Goal: Contribute content

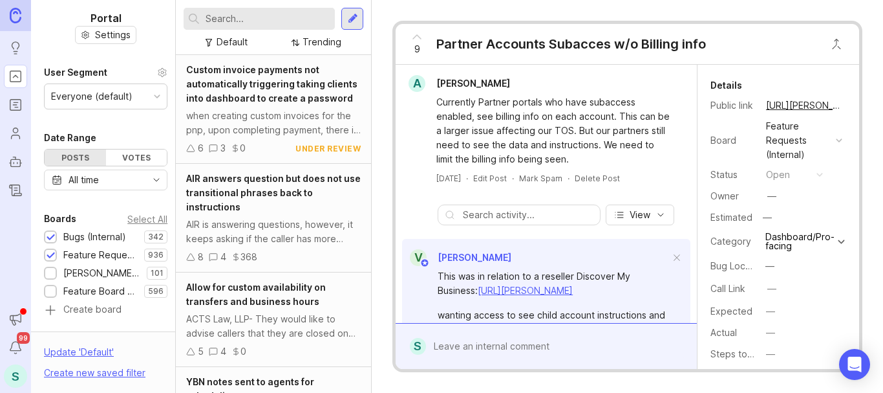
click at [358, 20] on div at bounding box center [352, 19] width 22 height 22
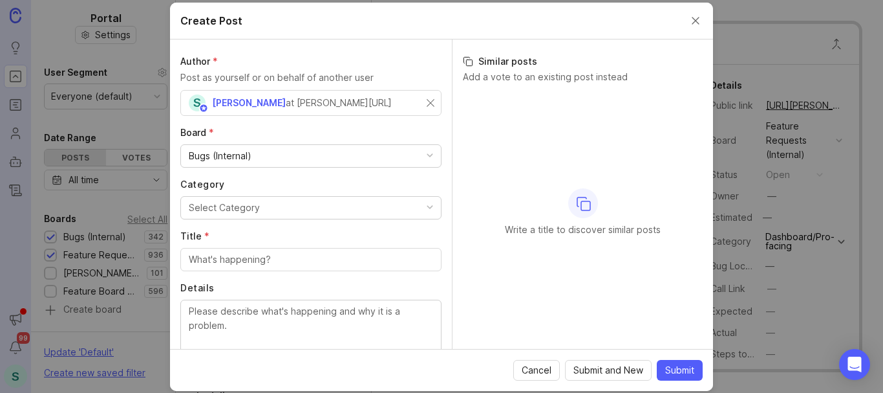
click at [259, 160] on div "Bugs (Internal)" at bounding box center [311, 156] width 260 height 22
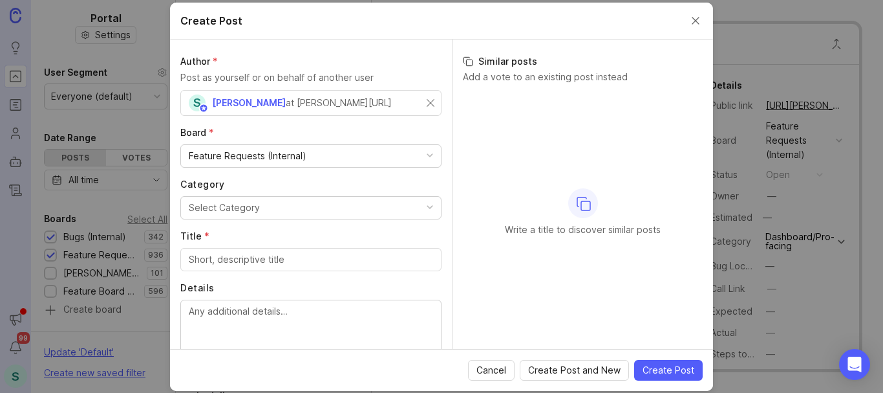
click at [215, 208] on div "Select Category" at bounding box center [224, 207] width 71 height 14
click at [218, 261] on input "Title *" at bounding box center [311, 259] width 244 height 14
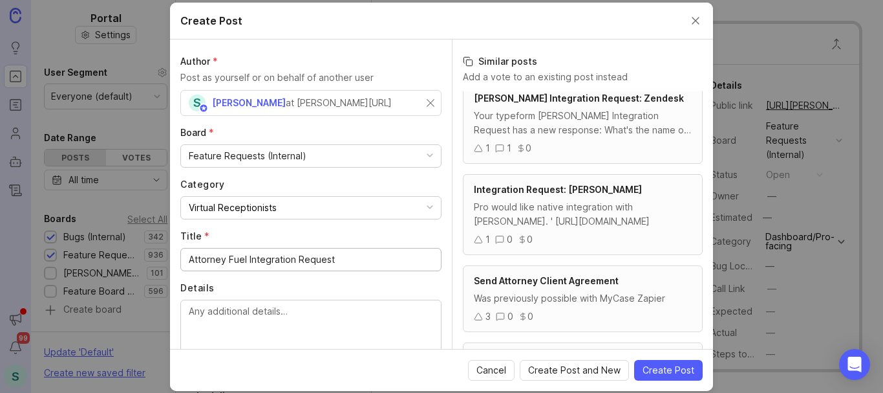
scroll to position [129, 0]
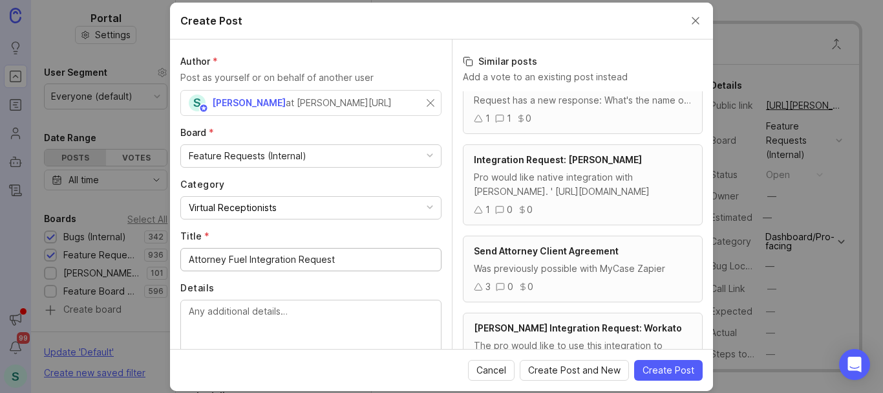
click at [189, 259] on input "Attorney Fuel Integration Request" at bounding box center [311, 259] width 244 height 14
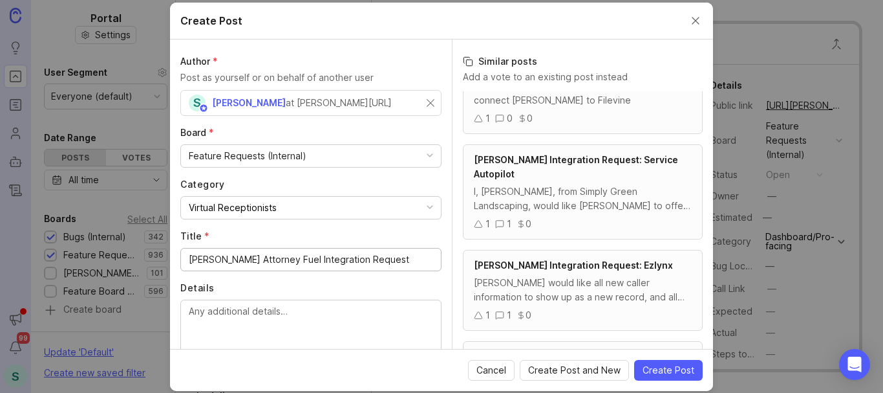
scroll to position [38, 0]
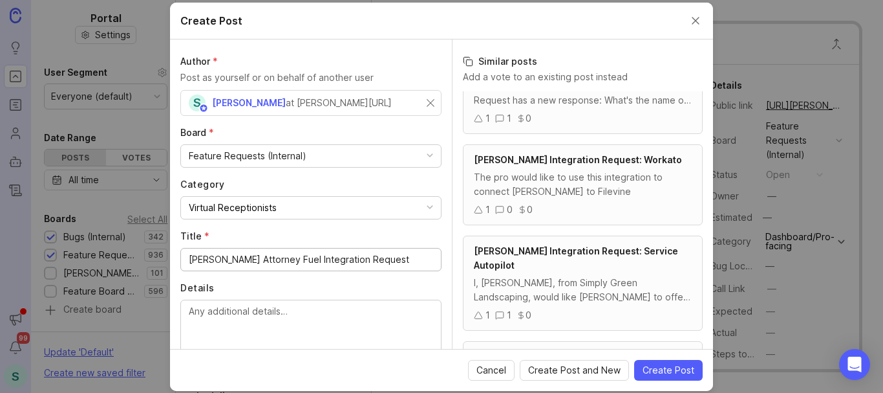
drag, startPoint x: 284, startPoint y: 258, endPoint x: 224, endPoint y: 260, distance: 60.2
click at [224, 260] on input "[PERSON_NAME] Attorney Fuel Integration Request" at bounding box center [311, 259] width 244 height 14
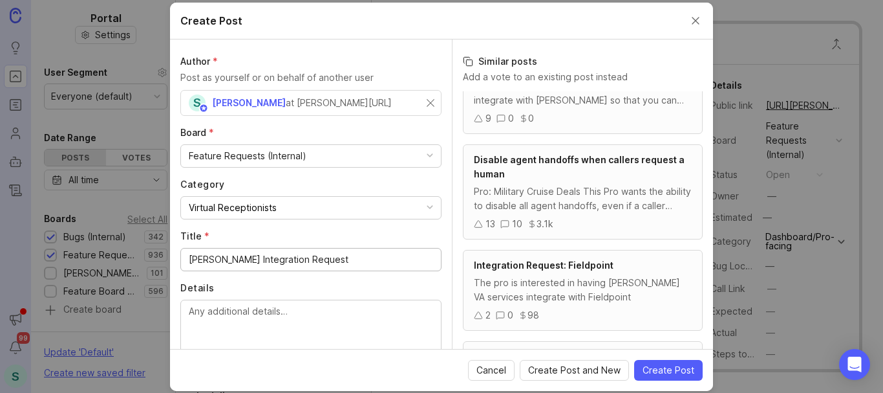
click at [323, 258] on input "[PERSON_NAME] Integration Request" at bounding box center [311, 259] width 244 height 14
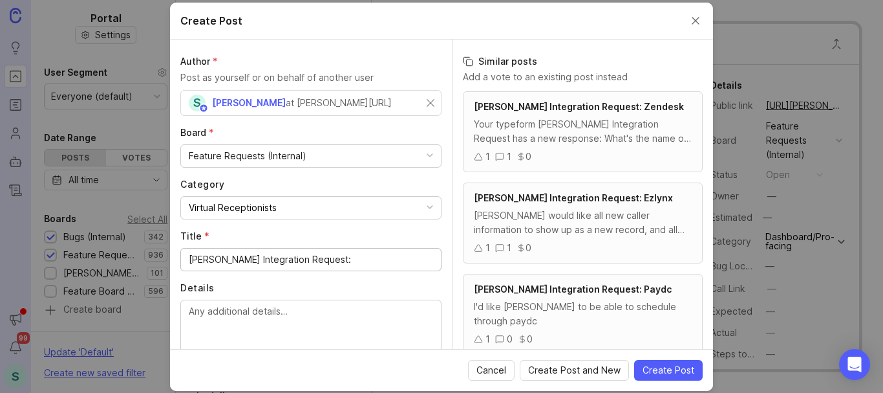
paste input "Attorney Fuel"
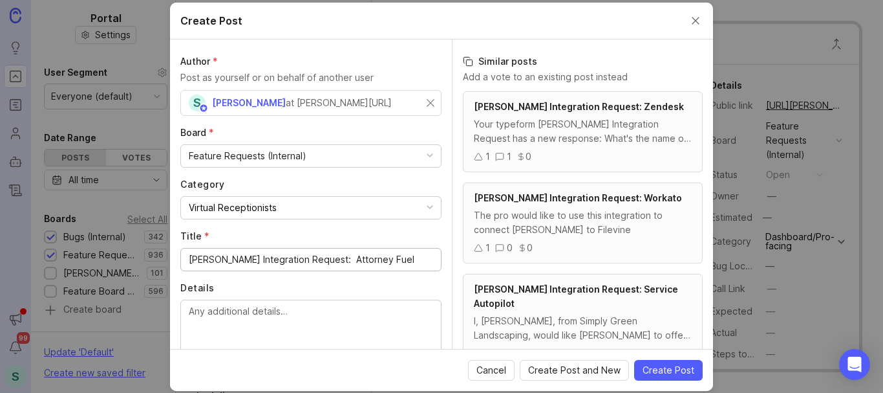
click at [314, 258] on input "[PERSON_NAME] Integration Request: Attorney Fuel" at bounding box center [311, 259] width 244 height 14
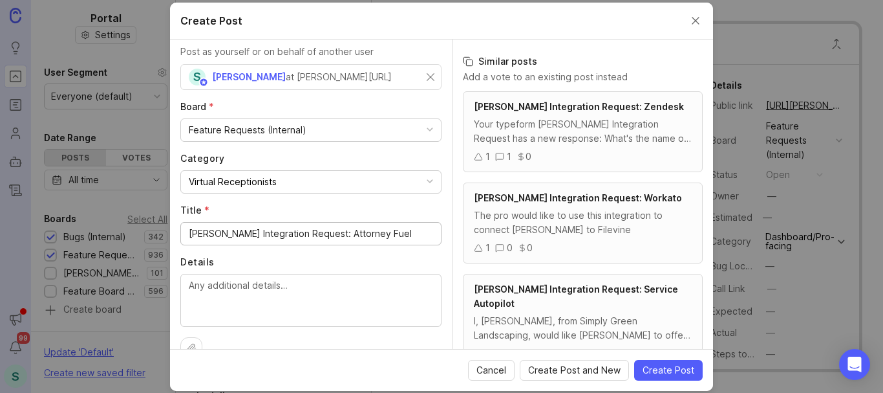
scroll to position [52, 0]
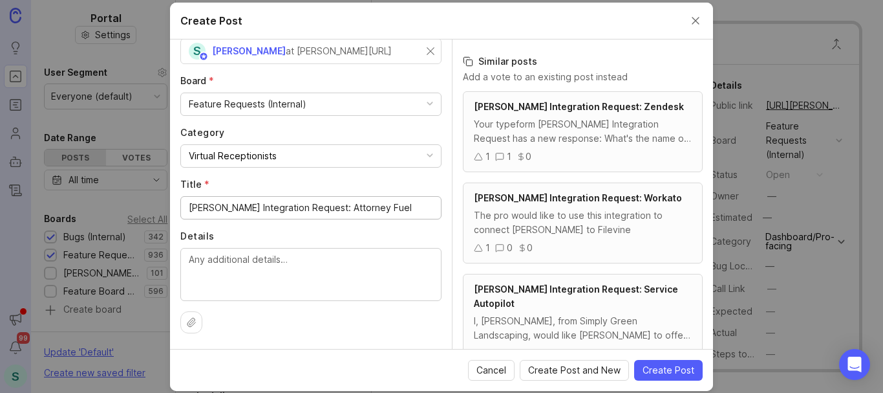
type input "[PERSON_NAME] Integration Request: Attorney Fuel"
click at [233, 251] on div at bounding box center [310, 274] width 261 height 53
type textarea "T"
type textarea "I"
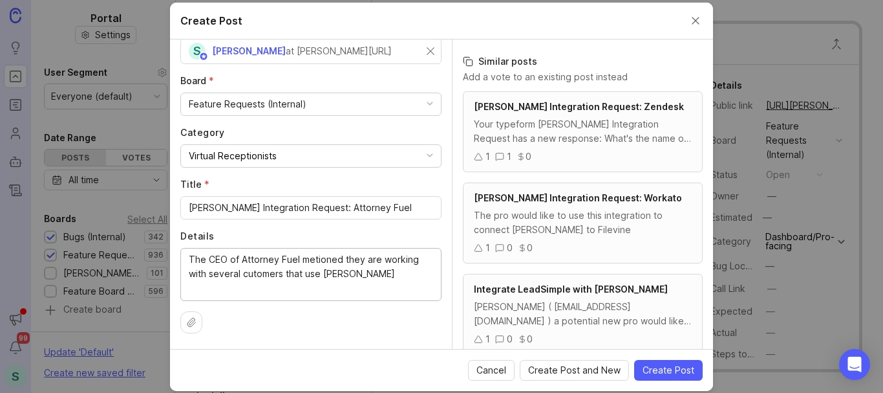
drag, startPoint x: 325, startPoint y: 263, endPoint x: 305, endPoint y: 256, distance: 21.3
click at [305, 256] on textarea "The CEO of Attorney Fuel metioned they are working with several cutomers that u…" at bounding box center [311, 273] width 244 height 43
click at [0, 0] on lt-span "me n tioned" at bounding box center [0, 0] width 0 height 0
drag, startPoint x: 264, startPoint y: 274, endPoint x: 243, endPoint y: 264, distance: 23.8
click at [243, 264] on textarea "The CEO of Attorney [PERSON_NAME] mentioned they are working with several cutom…" at bounding box center [311, 273] width 244 height 43
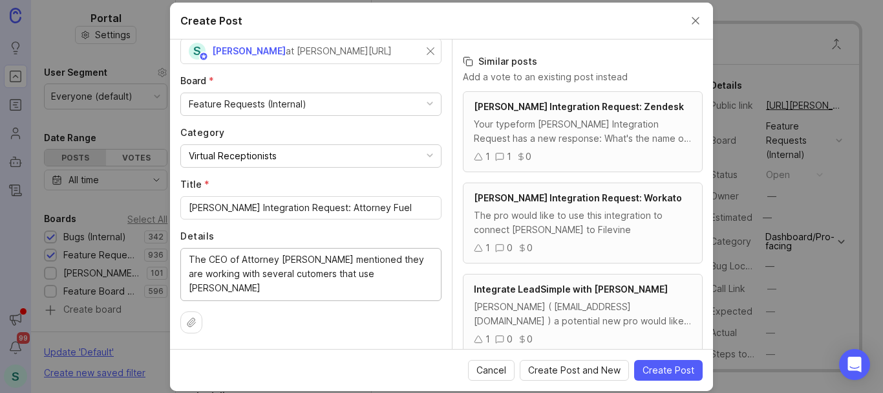
click at [261, 274] on textarea "The CEO of Attorney [PERSON_NAME] mentioned they are working with several cutom…" at bounding box center [311, 273] width 244 height 43
click at [0, 0] on lt-span "cu s tomers" at bounding box center [0, 0] width 0 height 0
click at [382, 269] on textarea "The CEO of Attorney [PERSON_NAME] mentioned they are working with several cutom…" at bounding box center [311, 273] width 244 height 43
click at [241, 257] on textarea "The CEO of Attorney Fuel mentioned they are working with several customers that…" at bounding box center [311, 273] width 244 height 43
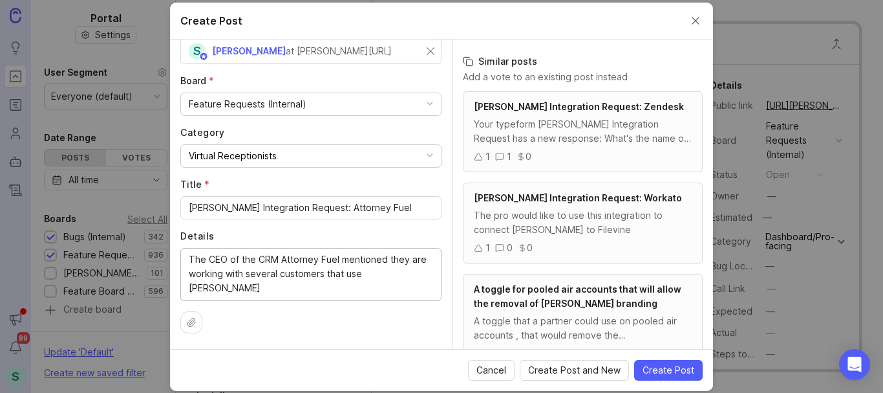
click at [402, 272] on textarea "The CEO of the CRM Attorney Fuel mentioned they are working with several custom…" at bounding box center [311, 273] width 244 height 43
type textarea "The CEO of the CRM Attorney Fuel mentioned they are working with several custom…"
click at [660, 372] on span "Create Post" at bounding box center [669, 369] width 52 height 13
